Goal: Find specific page/section: Locate a particular part of the current website

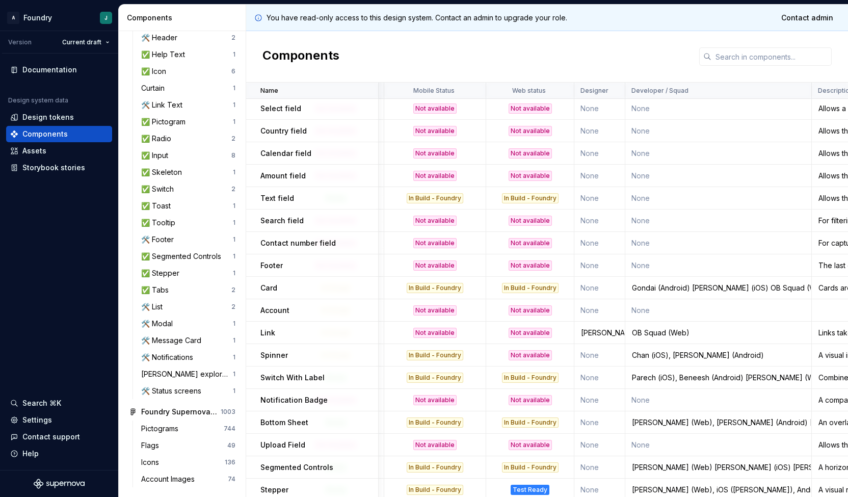
scroll to position [808, 175]
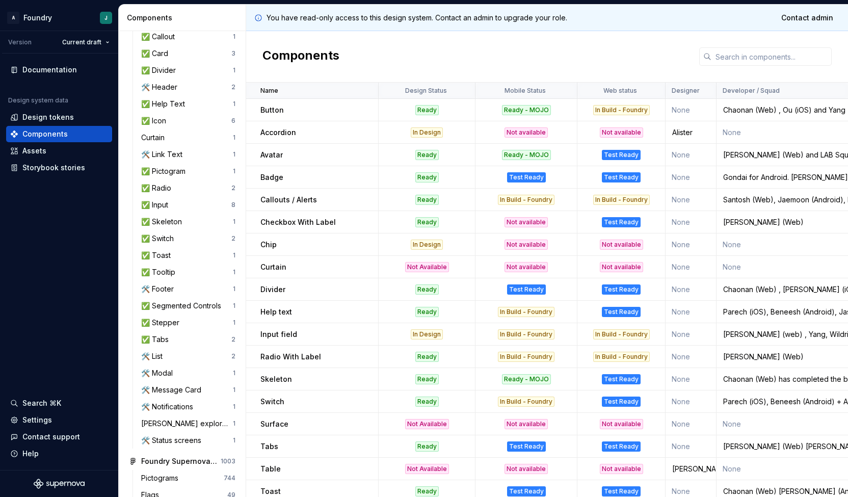
scroll to position [350, 0]
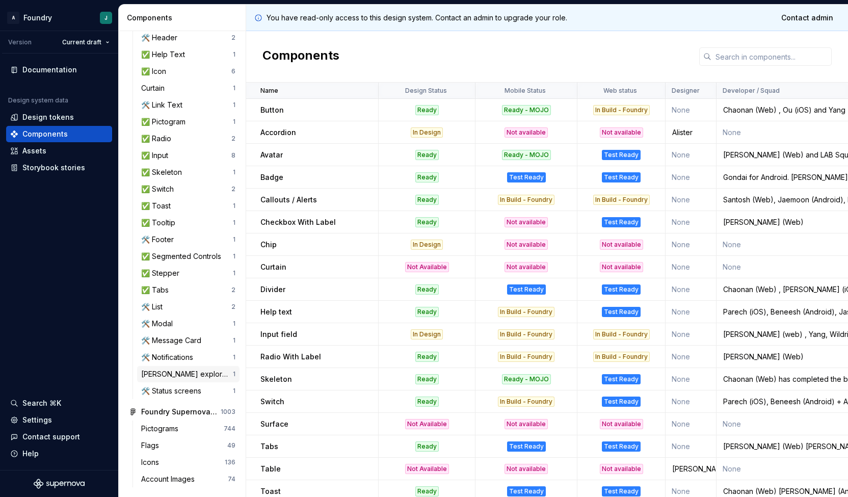
click at [182, 373] on div "[PERSON_NAME] exploration" at bounding box center [187, 374] width 92 height 10
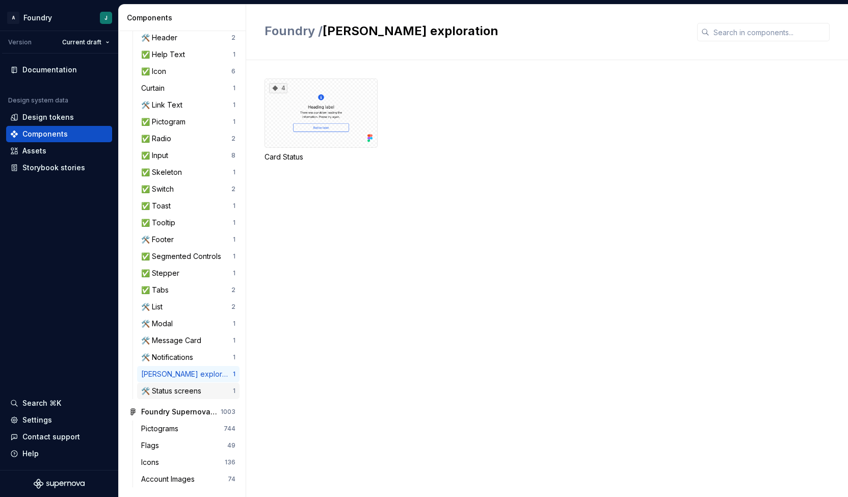
click at [172, 393] on div "🛠️ Status screens" at bounding box center [173, 391] width 64 height 10
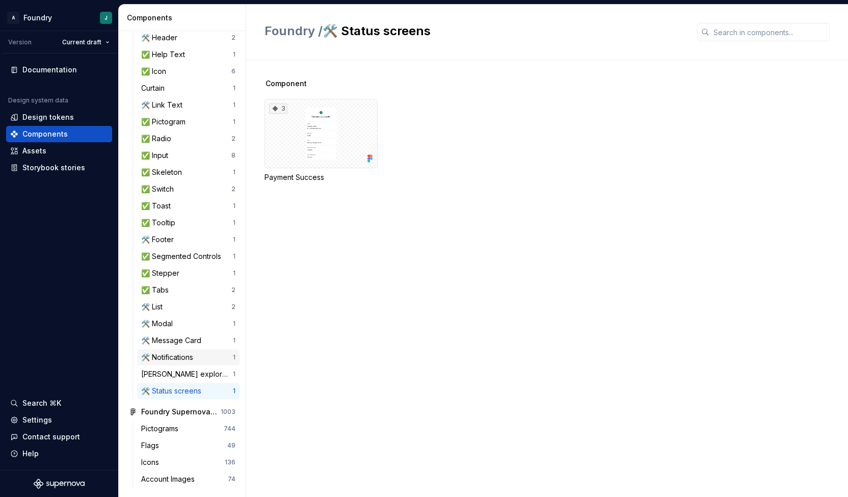
click at [178, 364] on div "🛠️ Notifications 1" at bounding box center [188, 357] width 102 height 16
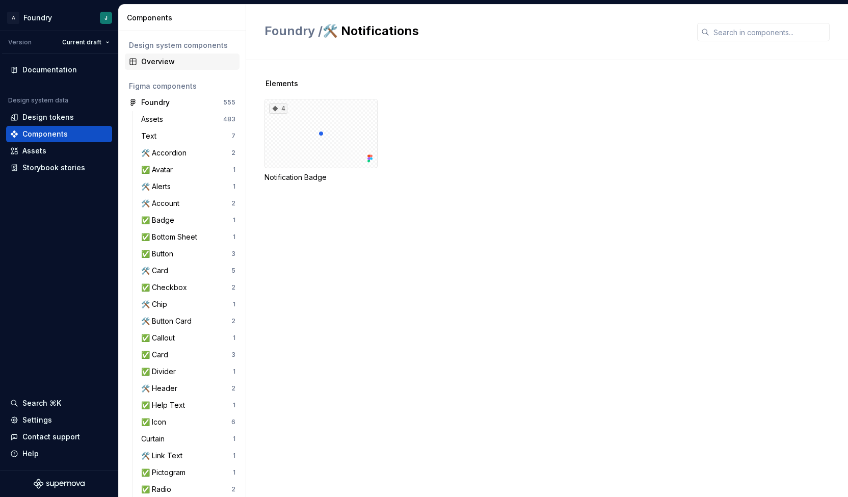
click at [180, 64] on div "Overview" at bounding box center [188, 62] width 94 height 10
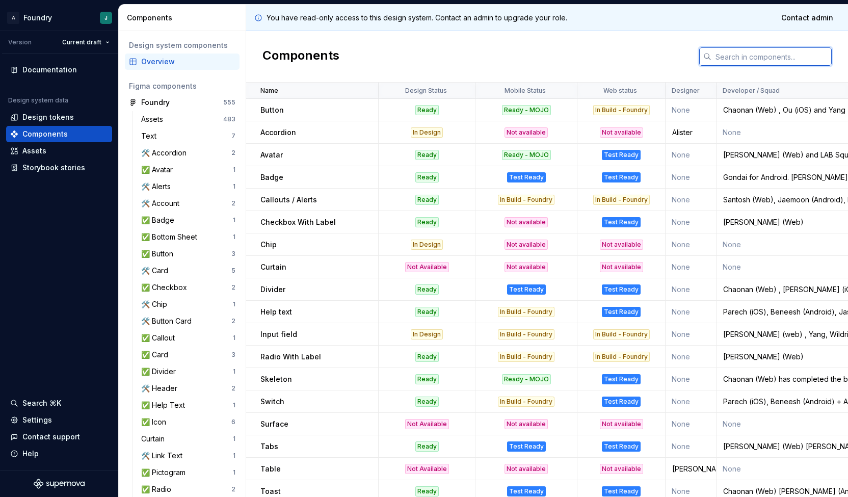
click at [753, 54] on input "text" at bounding box center [771, 56] width 120 height 18
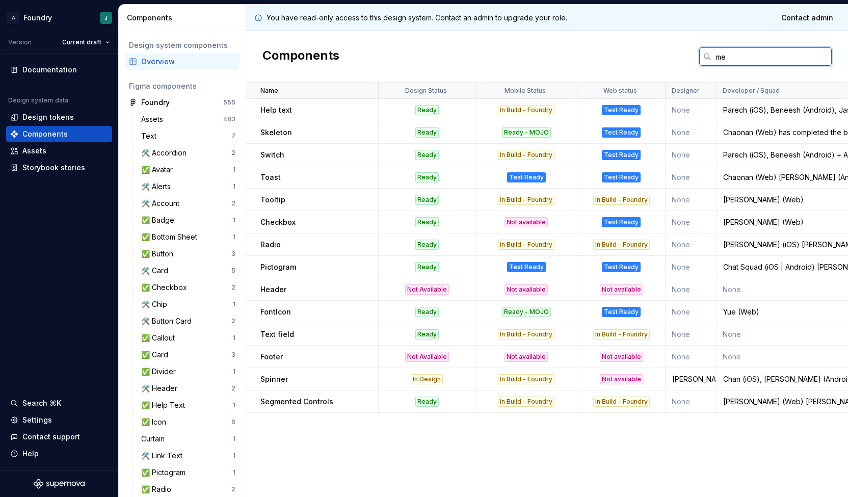
type input "m"
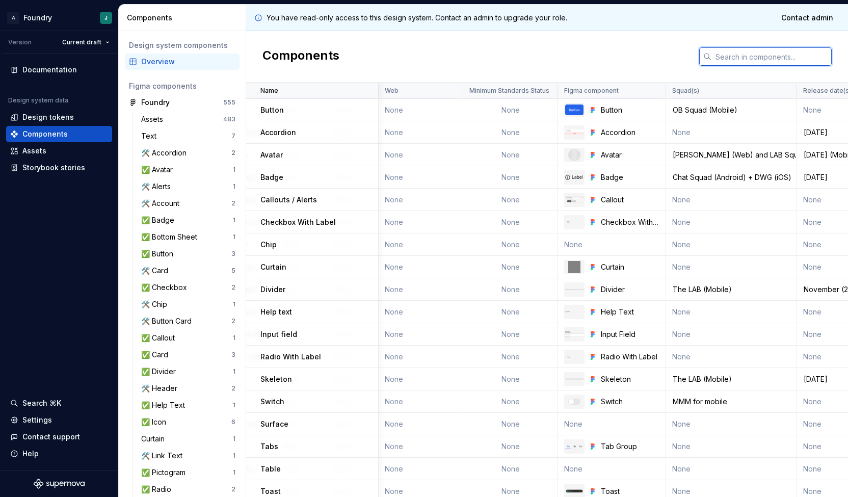
scroll to position [0, 1005]
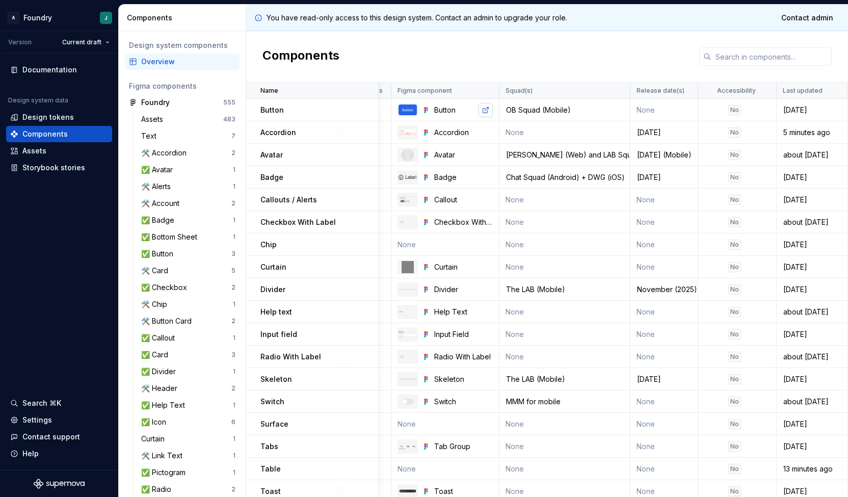
click at [478, 107] on link at bounding box center [485, 110] width 14 height 14
click at [483, 224] on link at bounding box center [485, 222] width 14 height 14
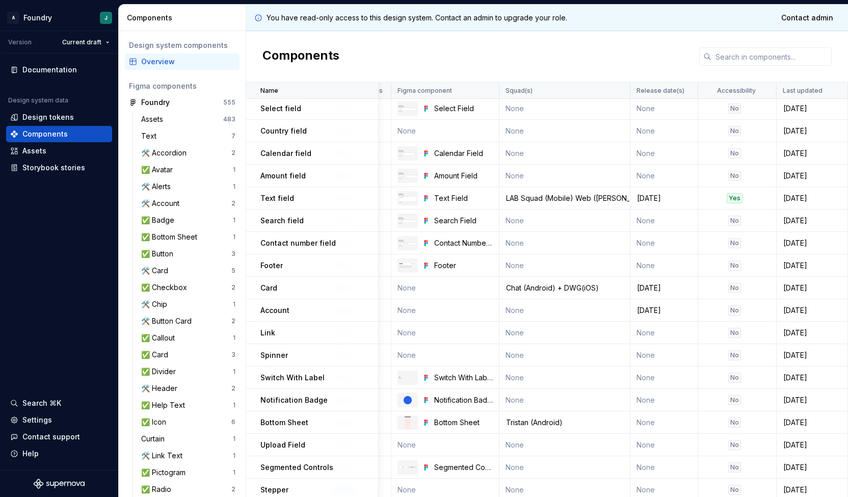
scroll to position [817, 1005]
